Goal: Task Accomplishment & Management: Complete application form

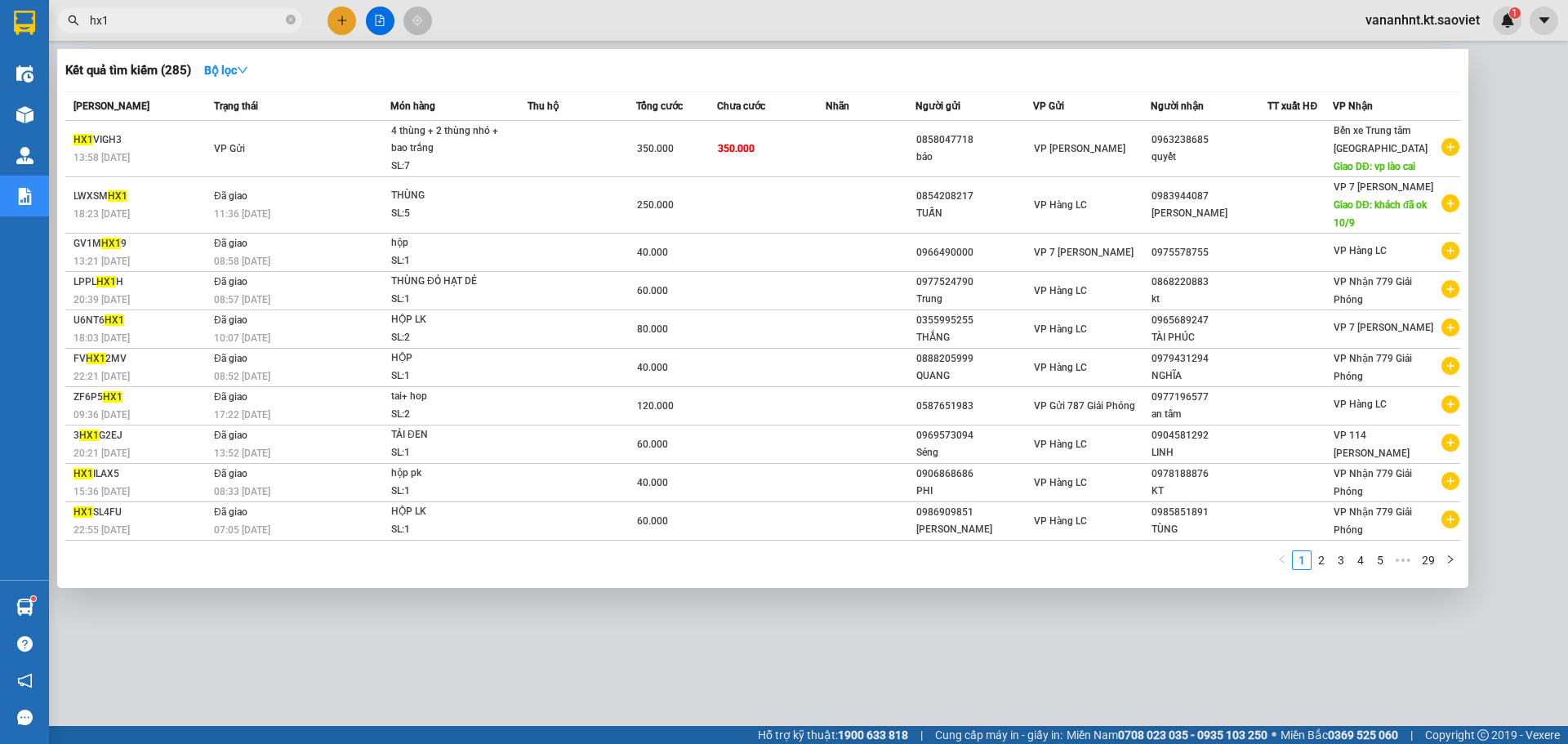
click at [125, 17] on input "hx1" at bounding box center [186, 20] width 193 height 18
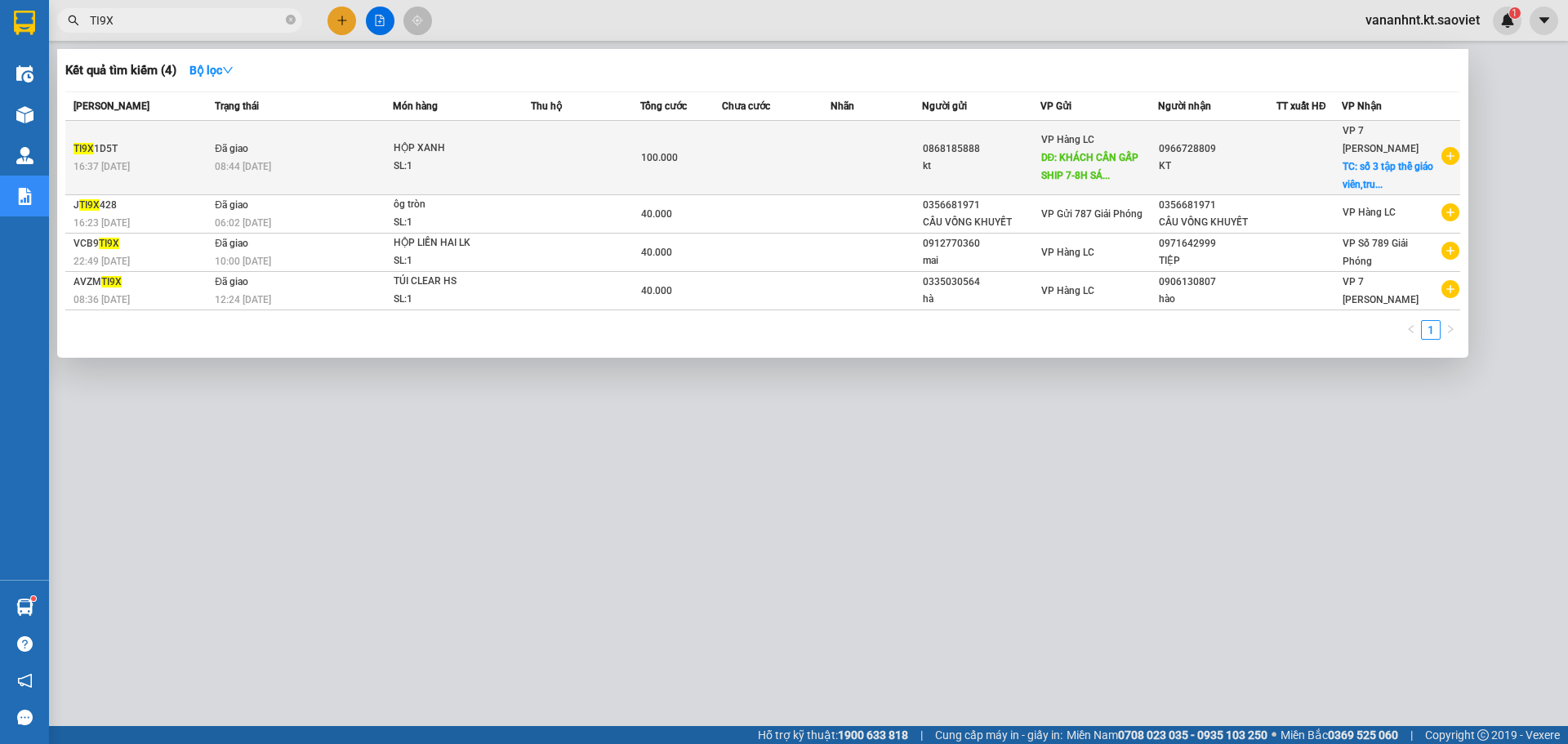
type input "TI9X"
click at [533, 170] on td at bounding box center [585, 158] width 109 height 74
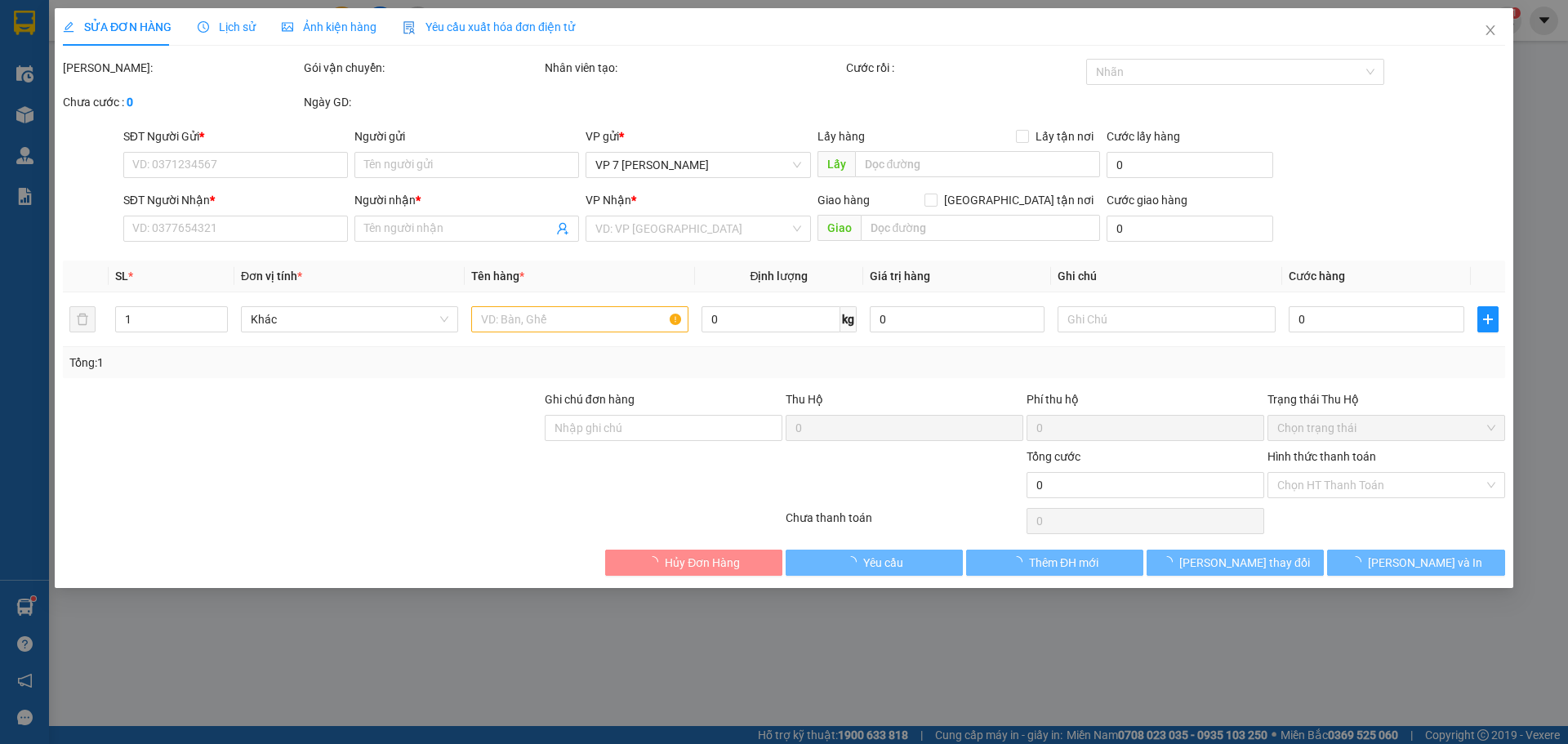
type input "0868185888"
type input "kt"
type input "KHÁCH CẦN GẤP SHIP 7-8H SÁNG"
type input "0966728809"
type input "KT"
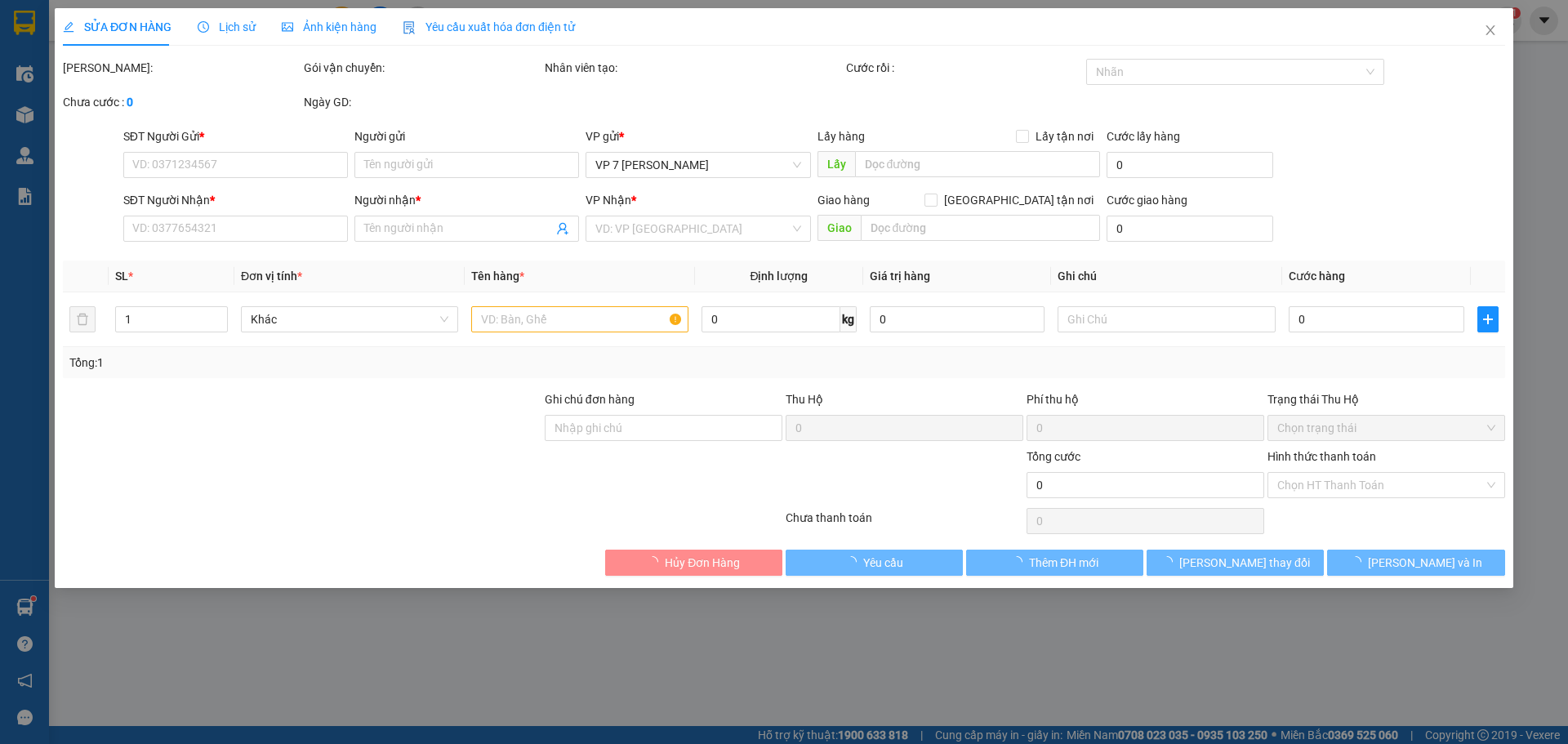
checkbox input "true"
type input "số 3 tập thể giáo viên,trung yên 6, p yên hòa cầu giấy hn"
type input "60.000"
type input "100.000"
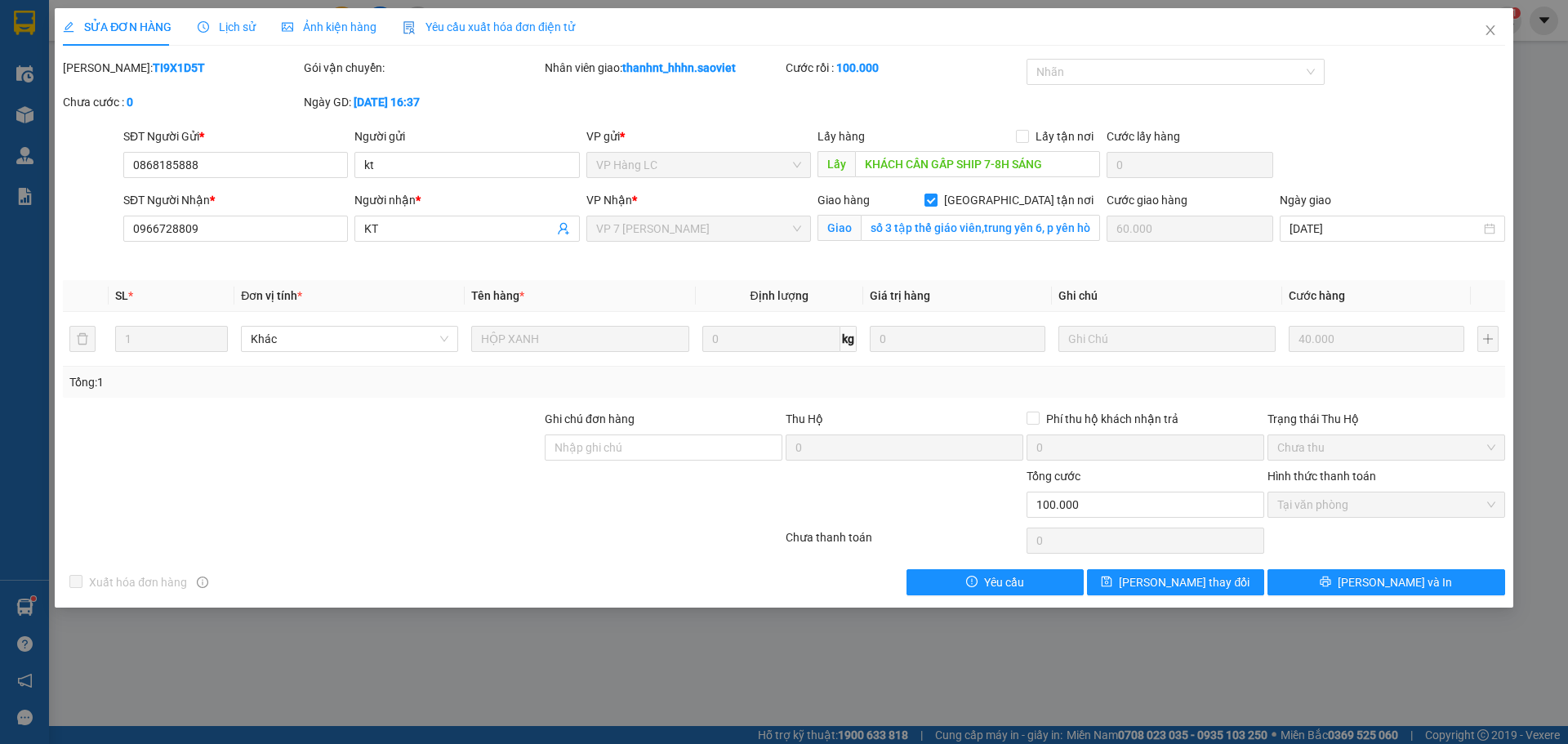
click at [153, 68] on b "TI9X1D5T" at bounding box center [178, 67] width 52 height 13
copy b "TI9X1D5T"
